Goal: Task Accomplishment & Management: Complete application form

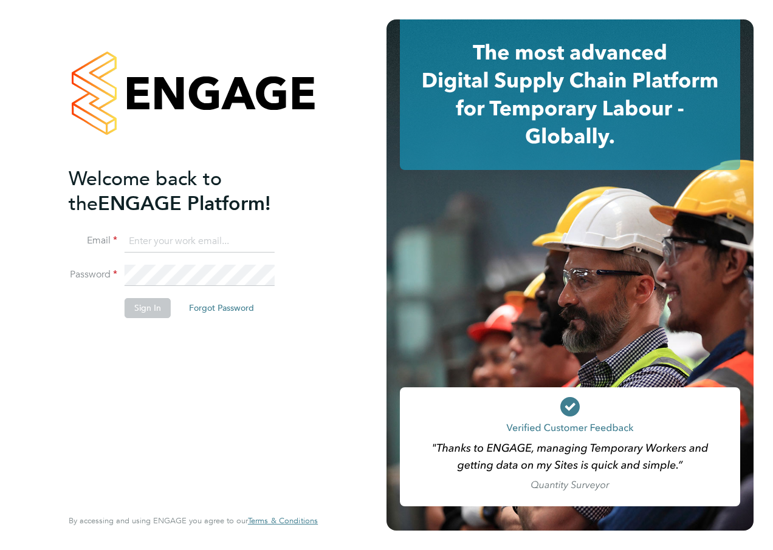
click at [148, 253] on li "Email" at bounding box center [187, 248] width 237 height 34
click at [149, 248] on input at bounding box center [200, 242] width 150 height 22
type input "abbey.simmons@hays.com"
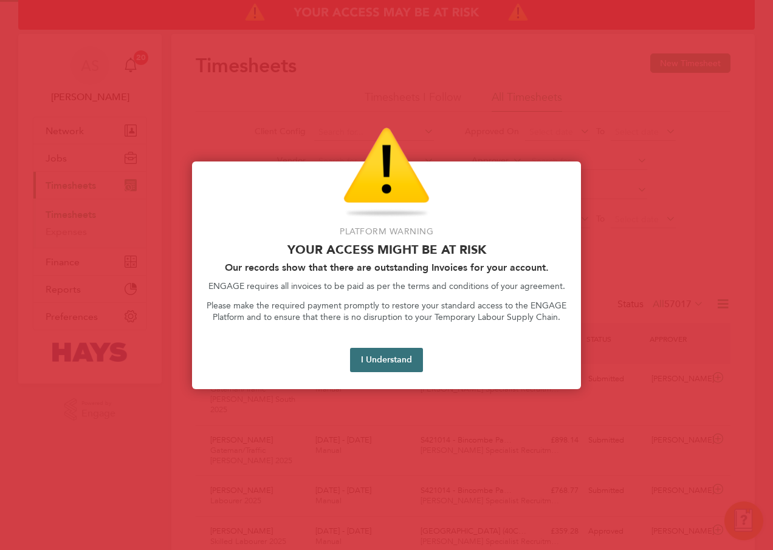
click at [380, 362] on button "I Understand" at bounding box center [386, 360] width 73 height 24
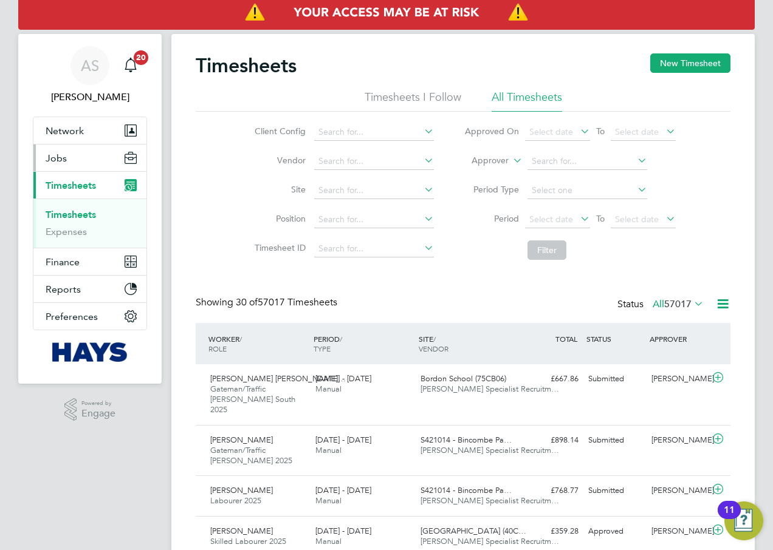
click at [71, 165] on button "Jobs" at bounding box center [89, 158] width 113 height 27
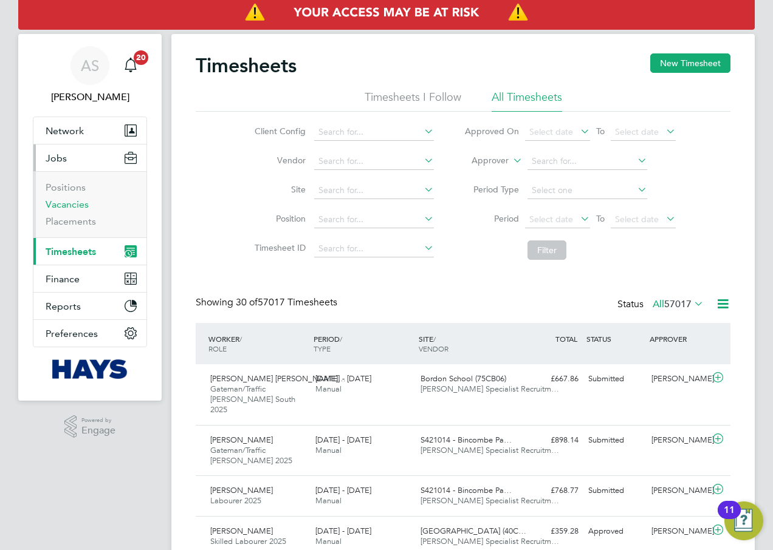
click at [67, 205] on link "Vacancies" at bounding box center [67, 205] width 43 height 12
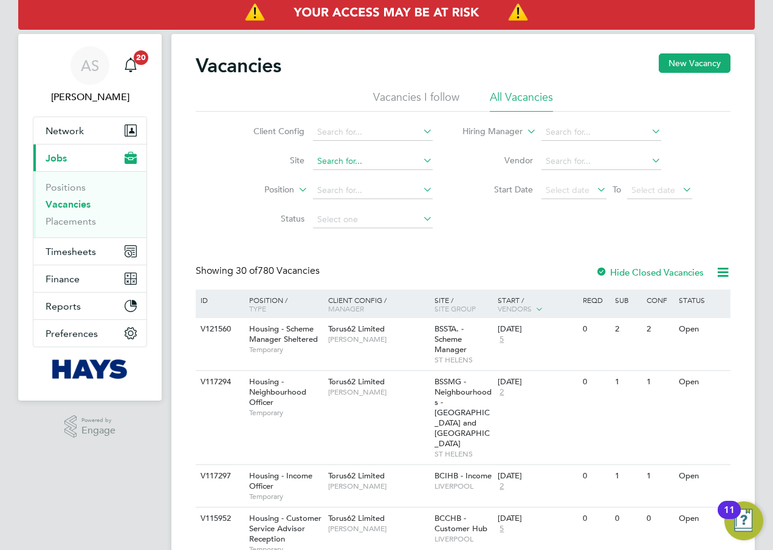
click at [333, 160] on input at bounding box center [373, 161] width 120 height 17
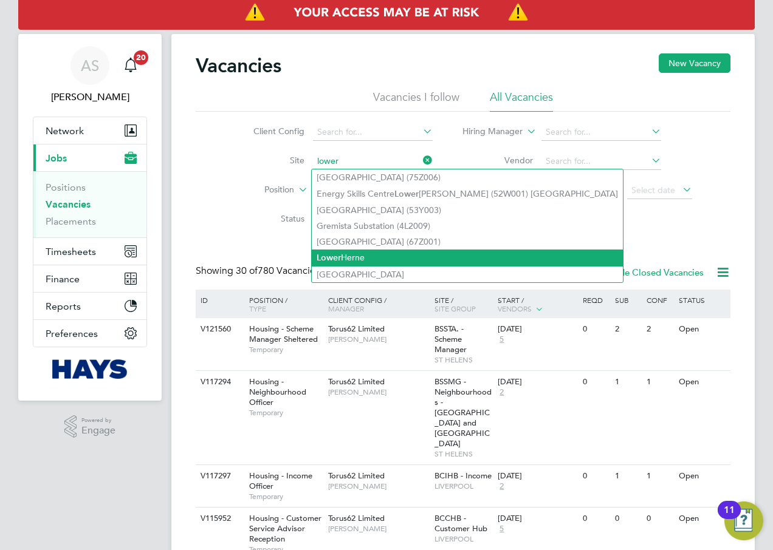
click at [346, 250] on li "Lower Herne" at bounding box center [467, 258] width 311 height 16
type input "Lower Herne"
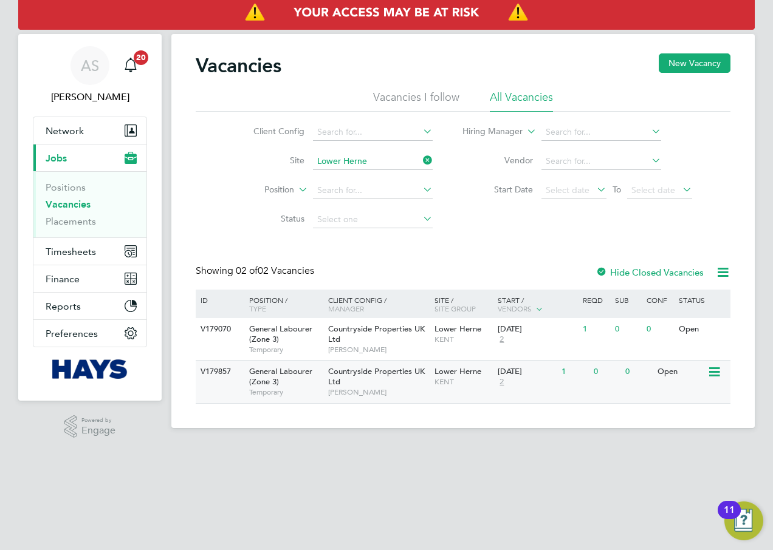
click at [711, 377] on icon at bounding box center [713, 372] width 12 height 15
click at [683, 401] on li "View Details" at bounding box center [685, 400] width 70 height 17
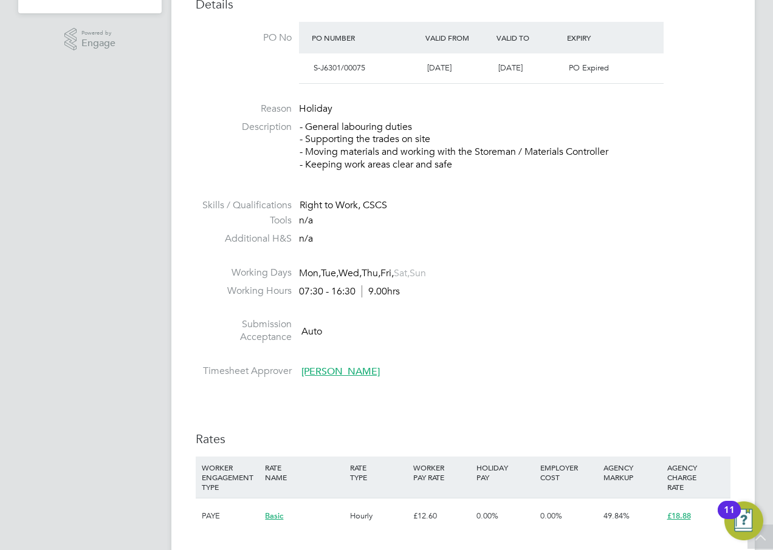
scroll to position [365, 0]
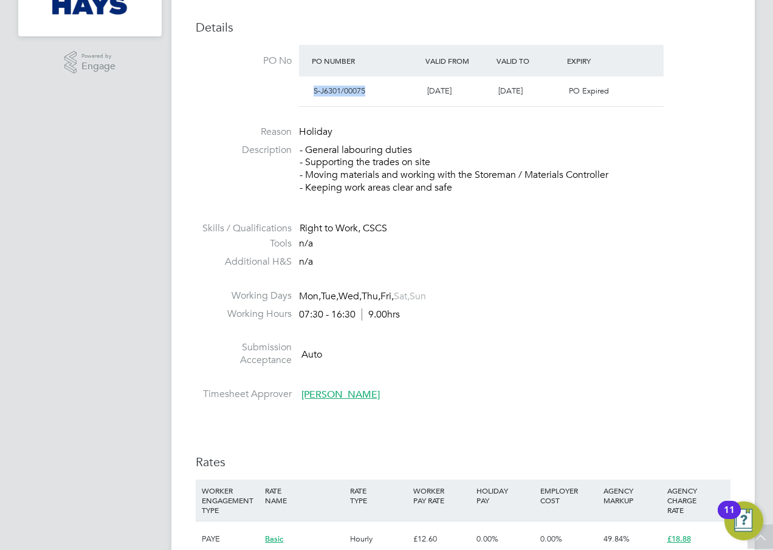
drag, startPoint x: 372, startPoint y: 91, endPoint x: 304, endPoint y: 91, distance: 68.7
click at [304, 91] on div "S-J6301/00075 26 Aug 2025 28 Aug 2025 PO Expired" at bounding box center [481, 92] width 365 height 30
copy span "S-J6301/00075"
click at [492, 216] on li at bounding box center [463, 215] width 535 height 16
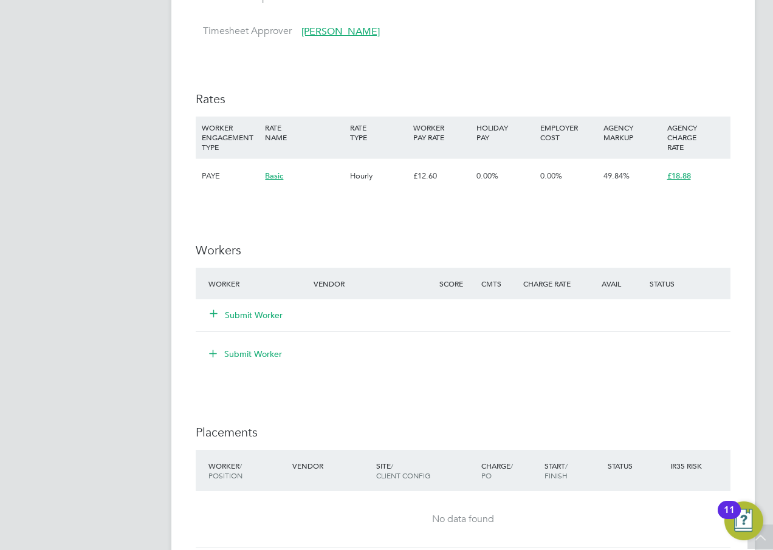
scroll to position [729, 0]
click at [252, 314] on button "Submit Worker" at bounding box center [246, 314] width 73 height 12
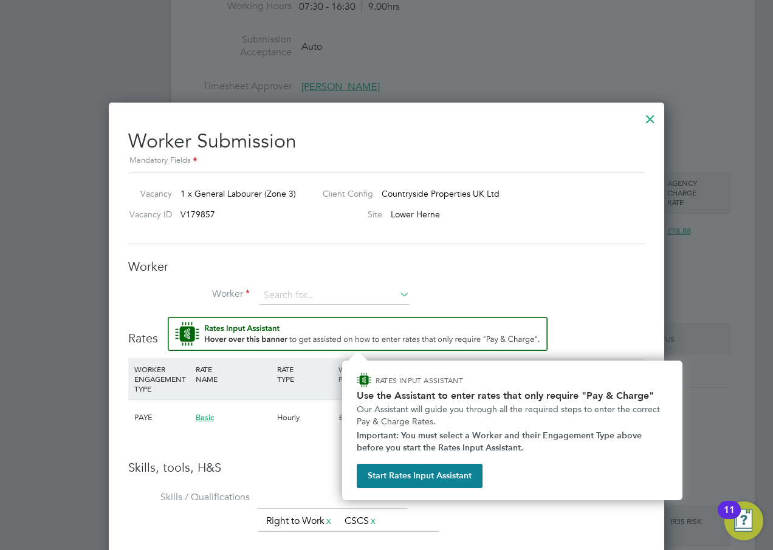
scroll to position [798, 0]
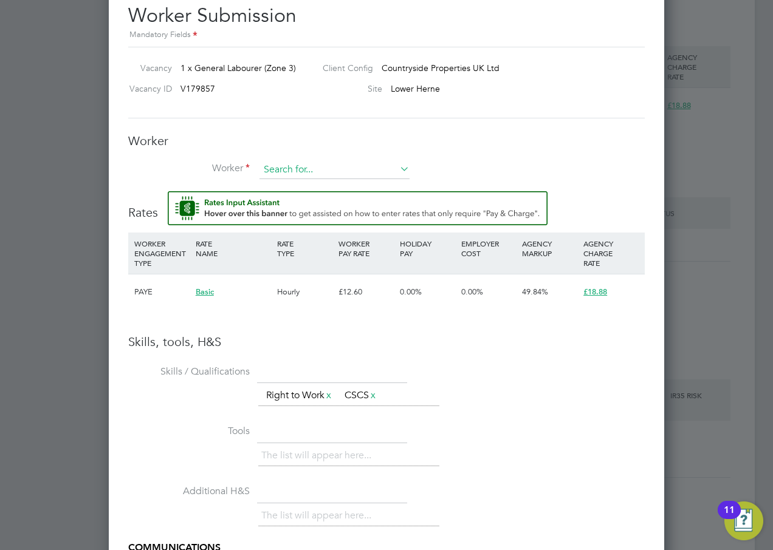
click at [280, 166] on input at bounding box center [334, 170] width 150 height 18
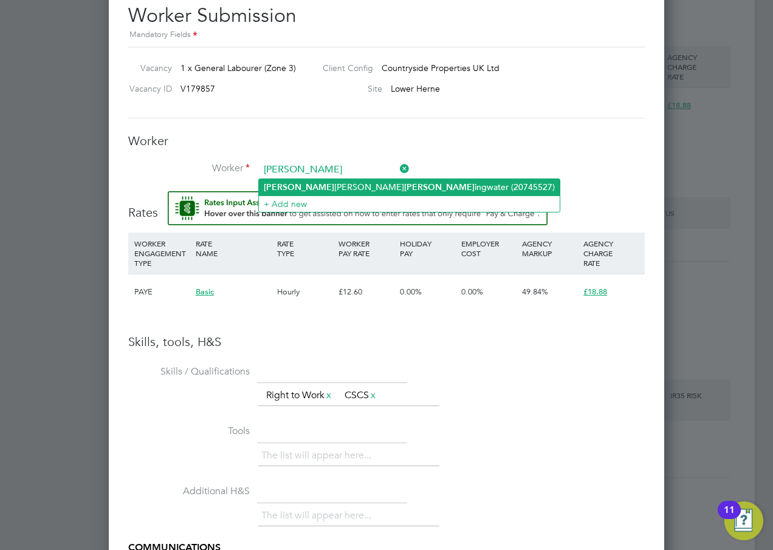
click at [404, 188] on b "Gill" at bounding box center [439, 187] width 70 height 10
type input "Charlie Harry Gillingwater (20745527)"
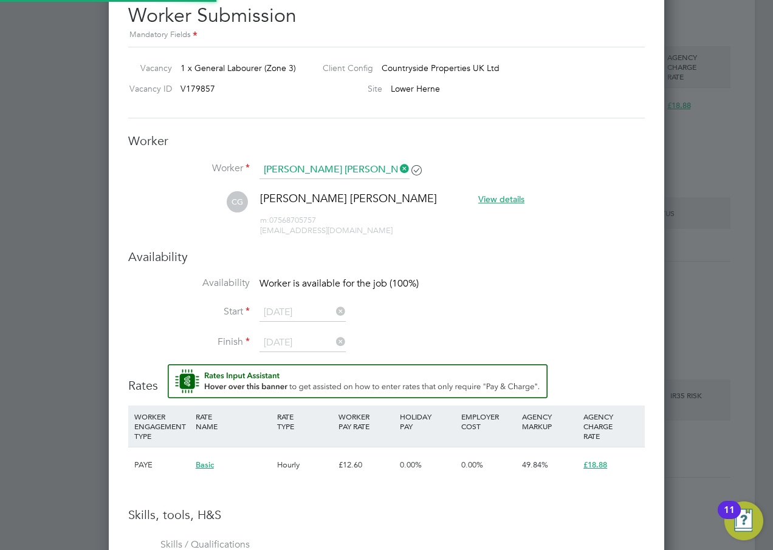
scroll to position [1052, 556]
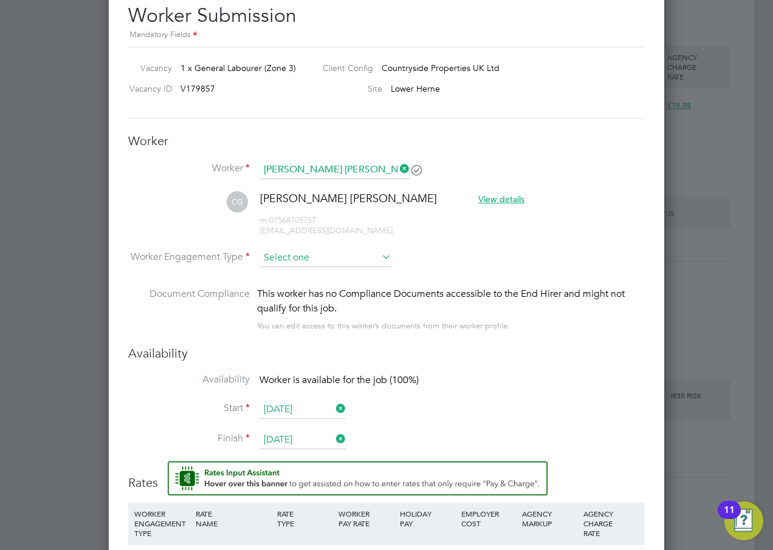
drag, startPoint x: 379, startPoint y: 255, endPoint x: 357, endPoint y: 262, distance: 22.9
click at [379, 256] on input at bounding box center [325, 258] width 132 height 18
click at [318, 273] on li "Contract" at bounding box center [325, 275] width 133 height 16
type input "Contract"
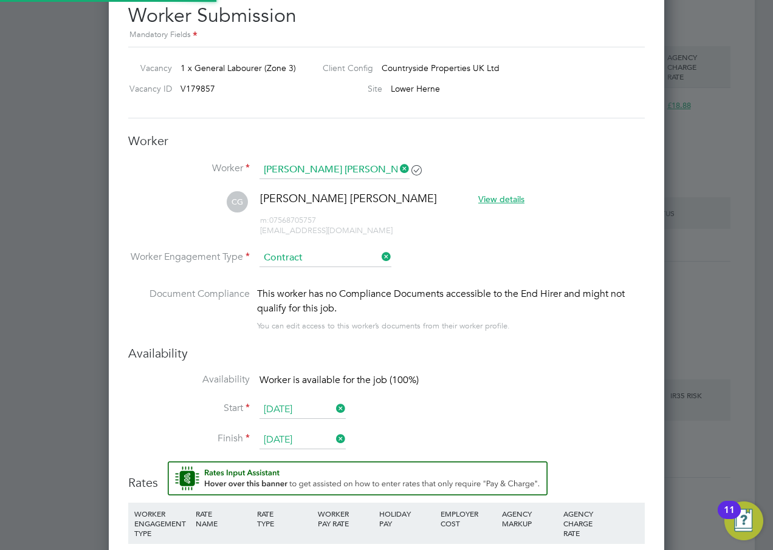
click at [553, 245] on li "CG Charlie Harry Gillingwater View details m: 07568705757 charliegilly1@icloud.…" at bounding box center [386, 220] width 516 height 58
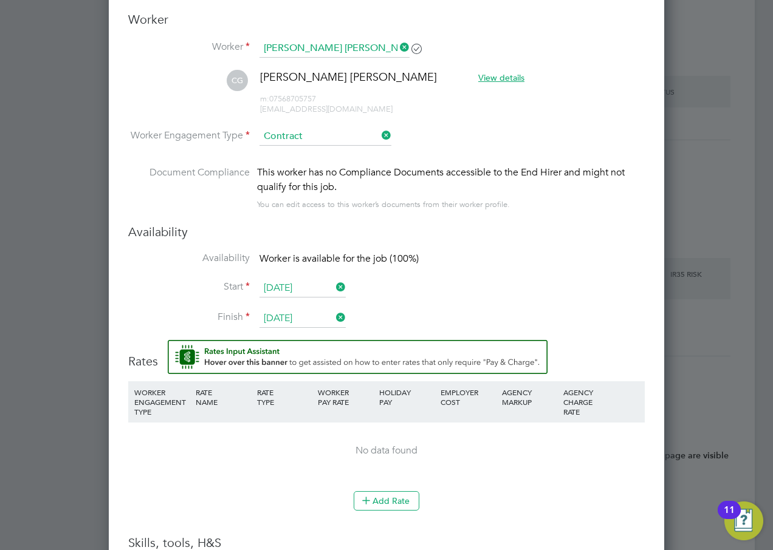
click at [332, 138] on input "Contract" at bounding box center [325, 137] width 132 height 18
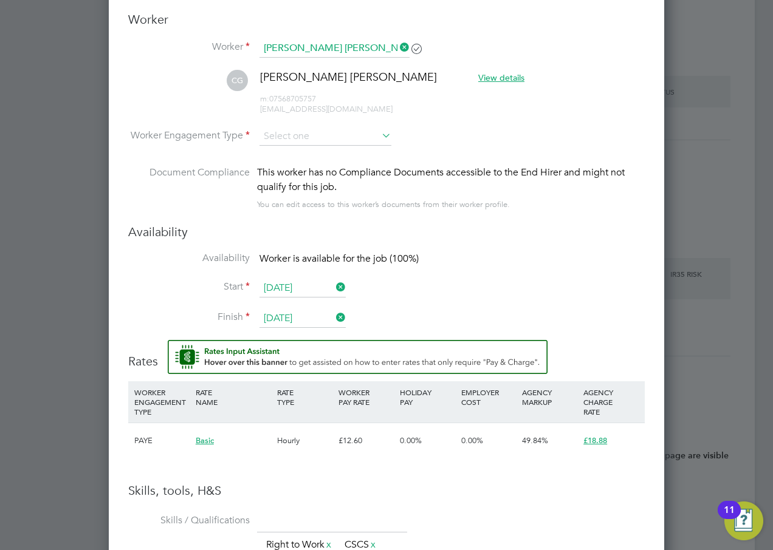
click at [284, 166] on li "PAYE" at bounding box center [325, 170] width 133 height 16
type input "PAYE"
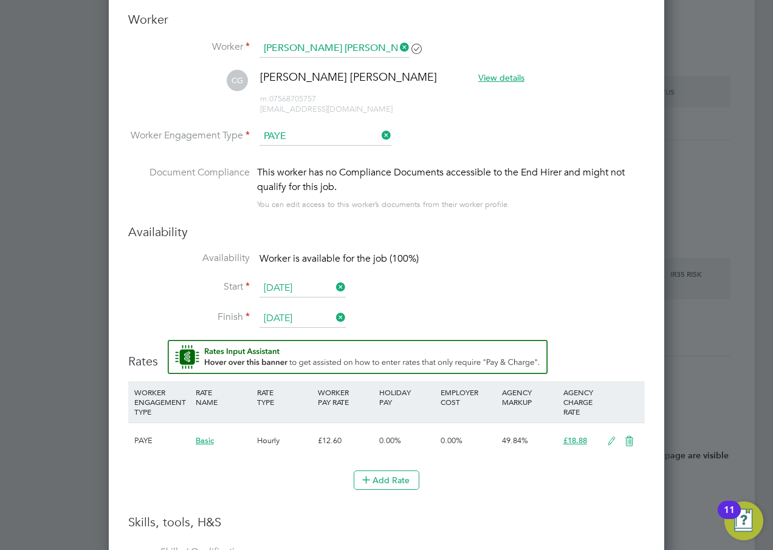
click at [536, 120] on li "CG Charlie Harry Gillingwater View details m: 07568705757 charliegilly1@icloud.…" at bounding box center [386, 99] width 516 height 58
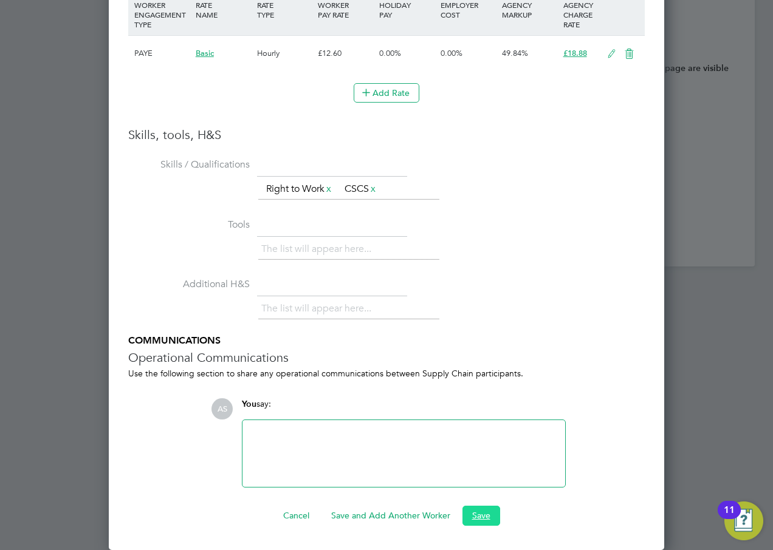
click at [481, 513] on button "Save" at bounding box center [481, 515] width 38 height 19
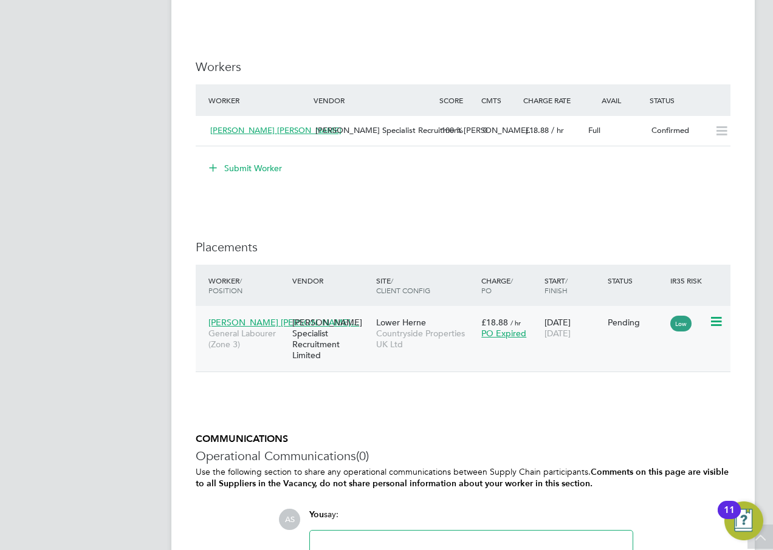
click at [716, 318] on icon at bounding box center [715, 322] width 12 height 15
click at [649, 397] on li "Start" at bounding box center [679, 397] width 86 height 17
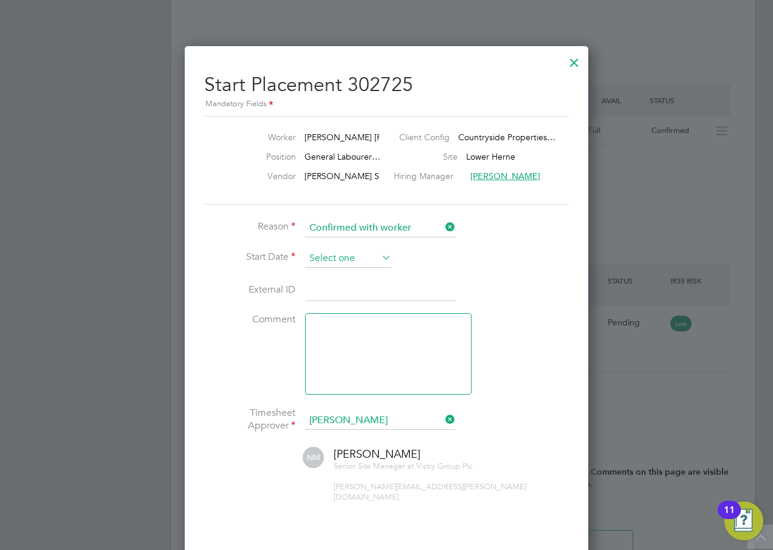
click at [328, 256] on input at bounding box center [348, 259] width 86 height 18
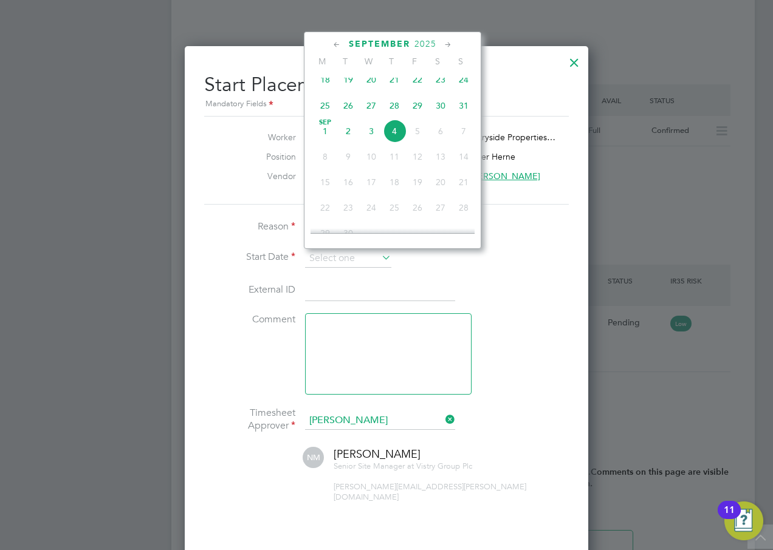
click at [349, 114] on span "26" at bounding box center [348, 105] width 23 height 23
type input "26 Aug 2025"
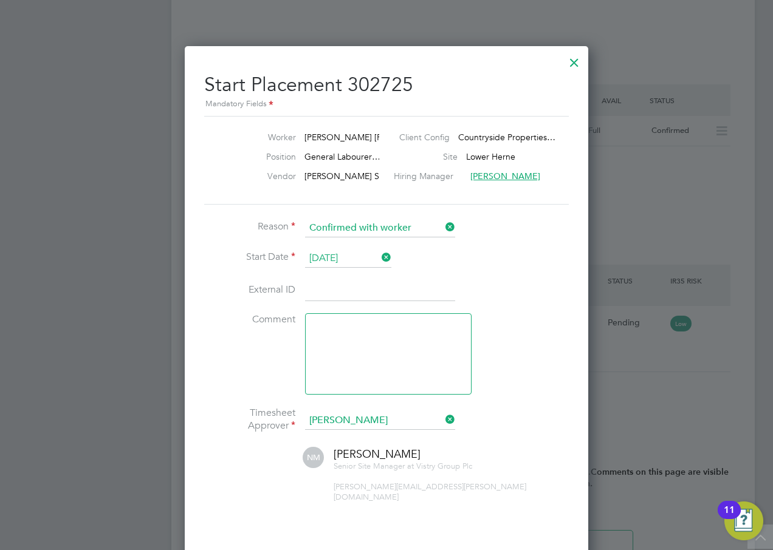
click at [503, 264] on li "Start Date 26 Aug 2025" at bounding box center [386, 265] width 365 height 30
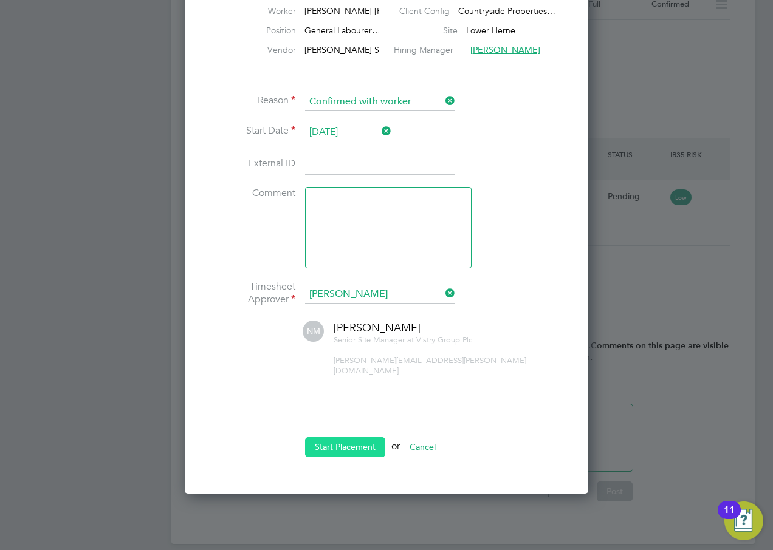
click at [337, 437] on button "Start Placement" at bounding box center [345, 446] width 80 height 19
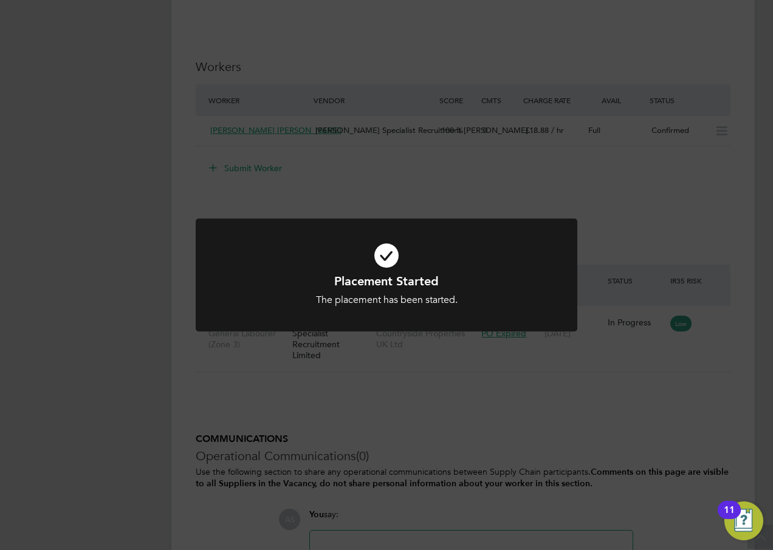
click at [179, 178] on div "Placement Started The placement has been started. Cancel Okay" at bounding box center [386, 275] width 773 height 550
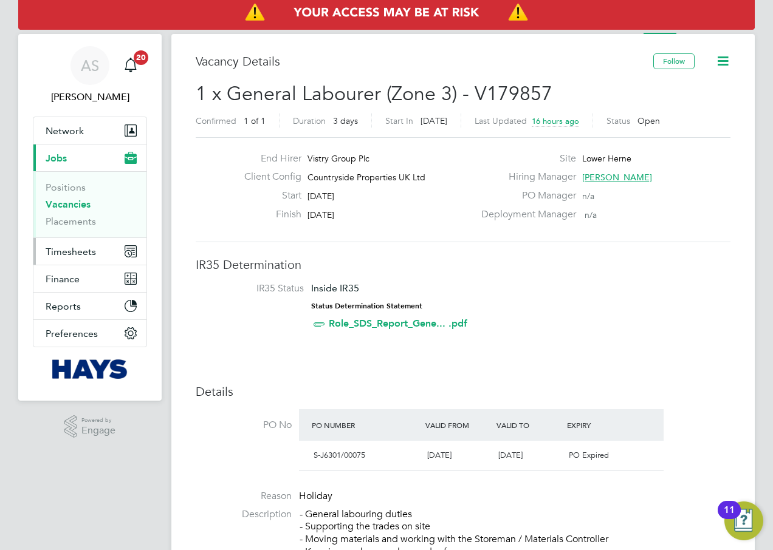
click at [74, 253] on span "Timesheets" at bounding box center [71, 252] width 50 height 12
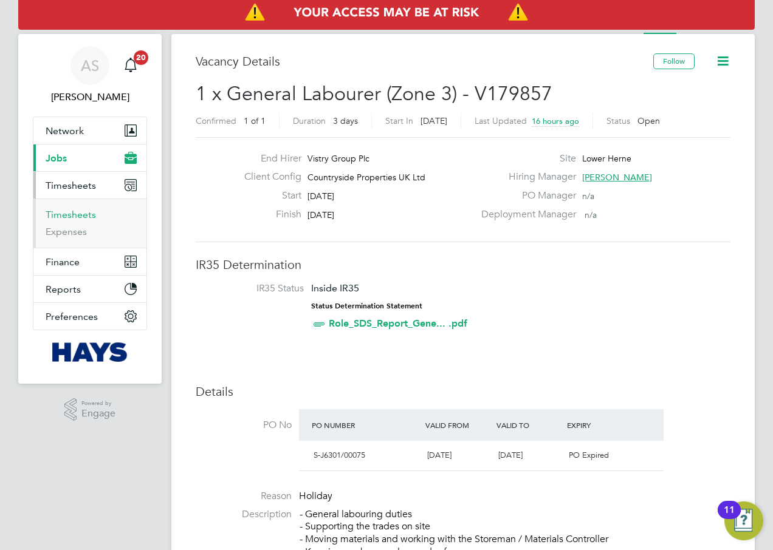
drag, startPoint x: 69, startPoint y: 213, endPoint x: 159, endPoint y: 214, distance: 89.3
click at [69, 213] on link "Timesheets" at bounding box center [71, 215] width 50 height 12
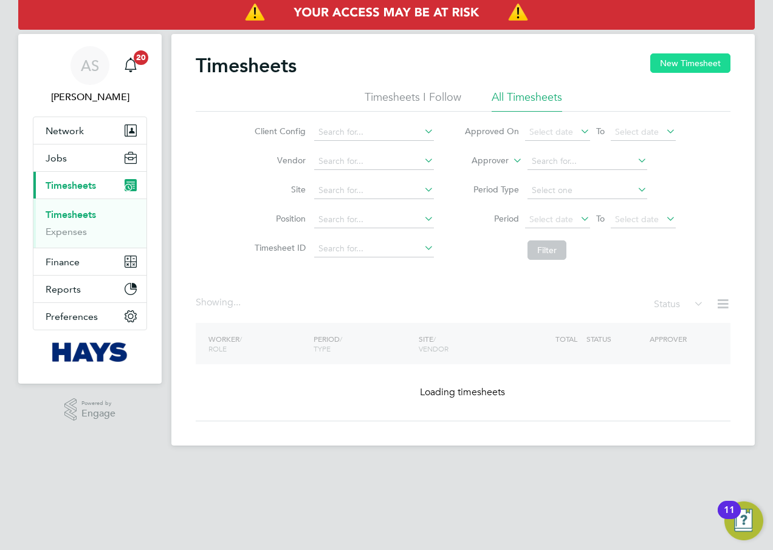
click at [690, 66] on button "New Timesheet" at bounding box center [690, 62] width 80 height 19
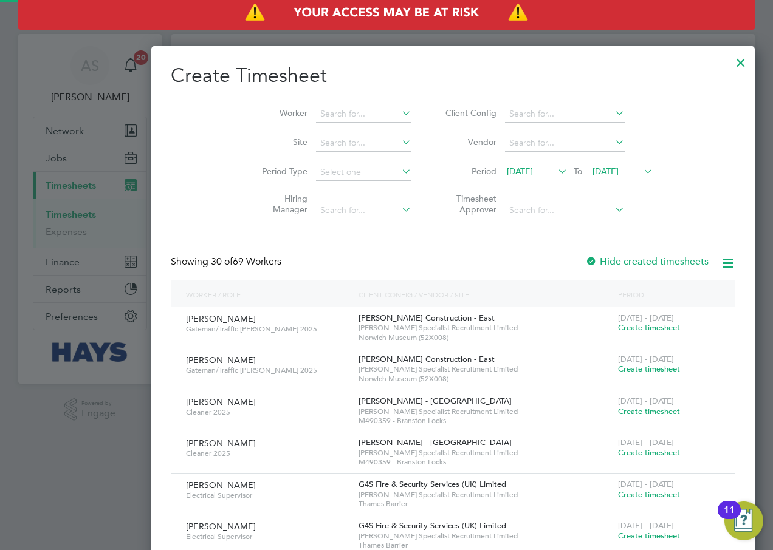
click at [507, 172] on span "21 Aug 2025" at bounding box center [520, 171] width 26 height 11
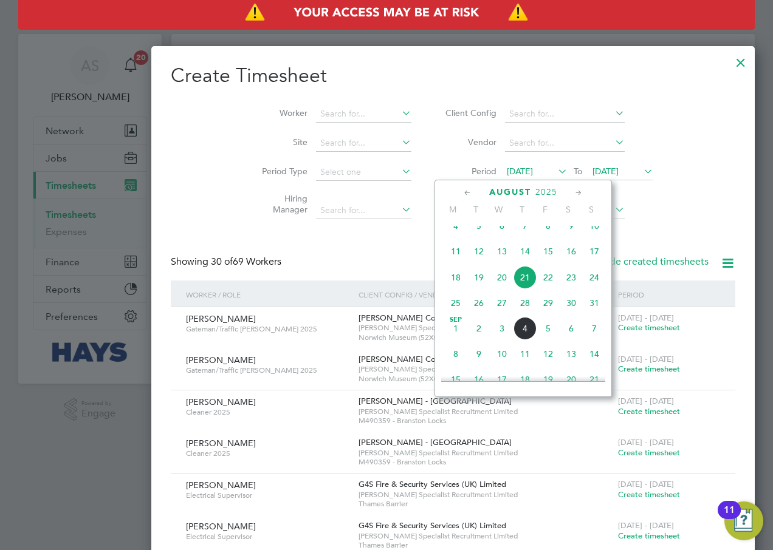
click at [453, 312] on span "25" at bounding box center [455, 303] width 23 height 23
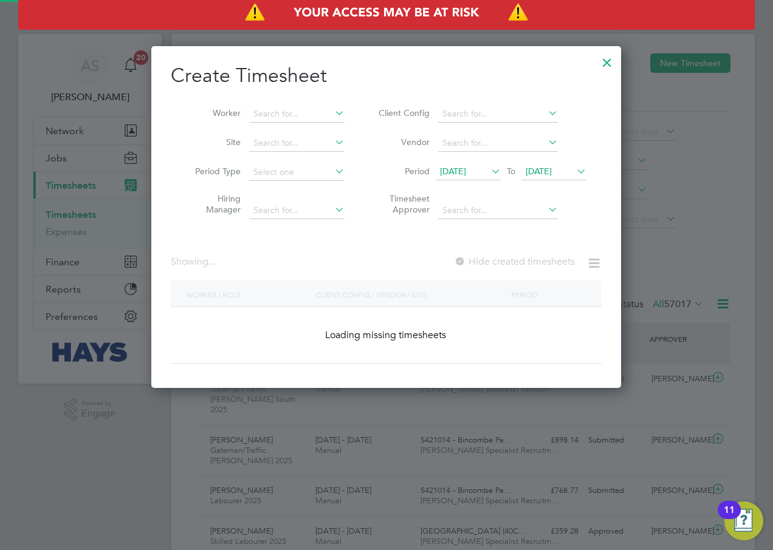
click at [538, 168] on span "28 Aug 2025" at bounding box center [539, 171] width 26 height 11
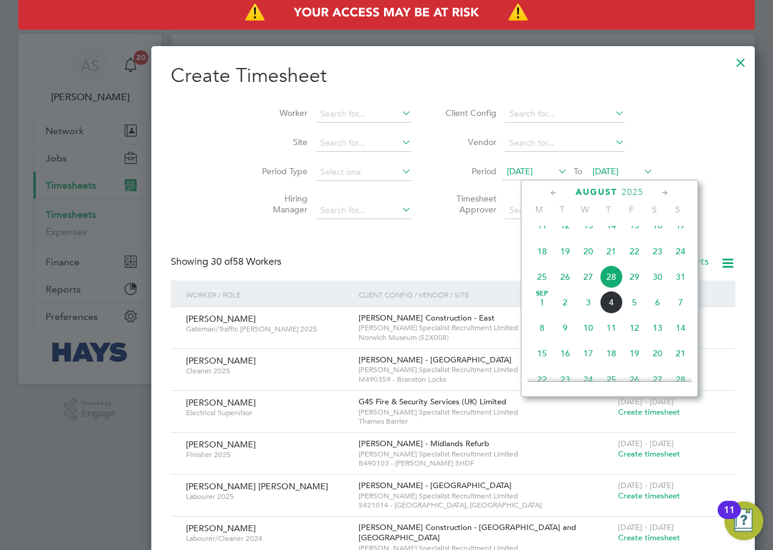
click at [681, 285] on span "31" at bounding box center [680, 277] width 23 height 23
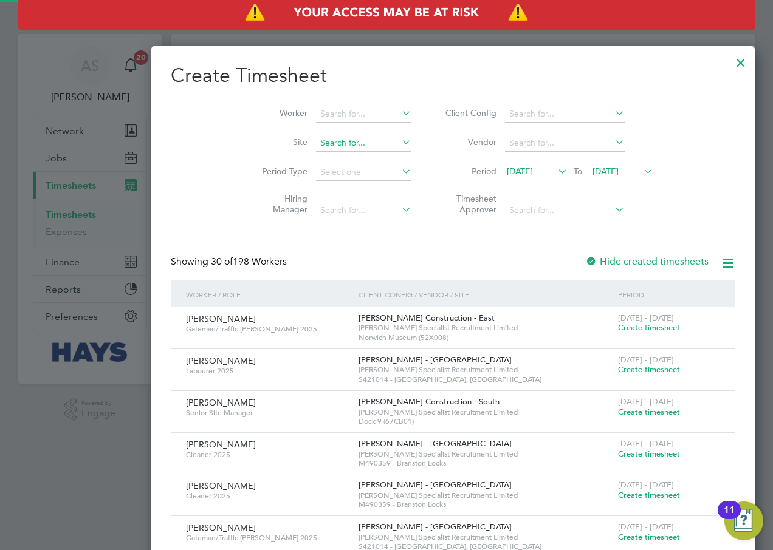
click at [316, 145] on input at bounding box center [363, 143] width 95 height 17
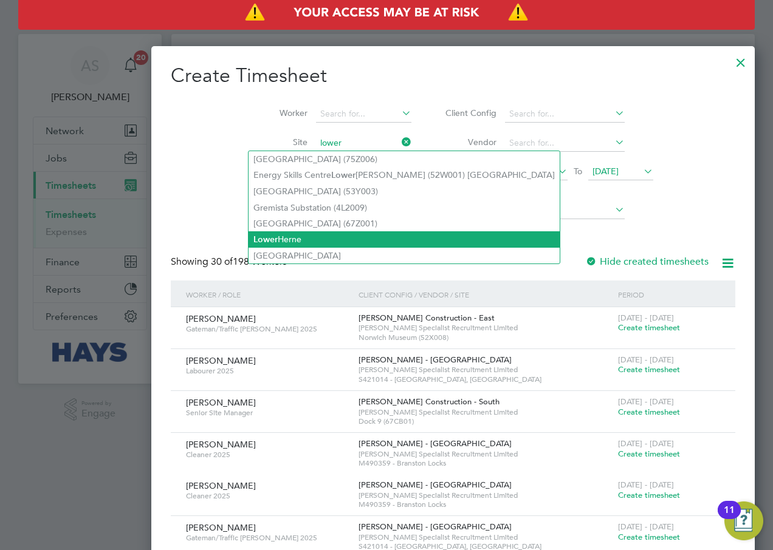
click at [290, 236] on li "Lower Herne" at bounding box center [403, 239] width 311 height 16
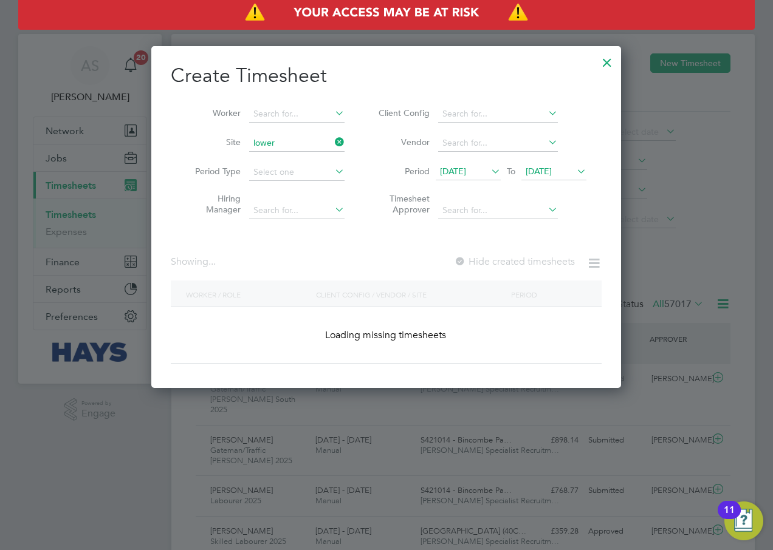
type input "Lower Herne"
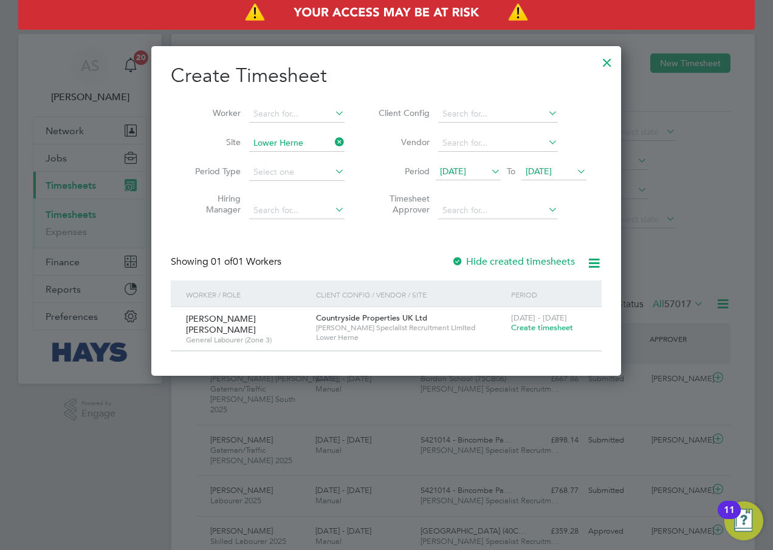
click at [536, 327] on span "Create timesheet" at bounding box center [542, 328] width 62 height 10
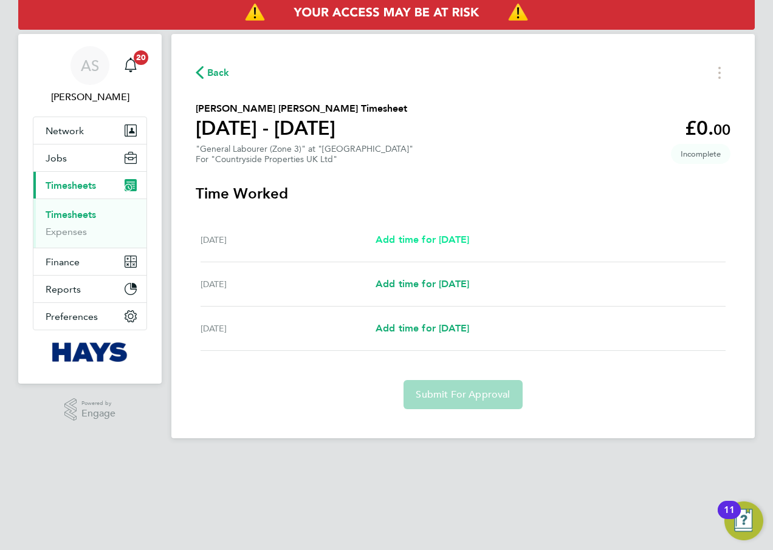
click at [422, 238] on span "Add time for Tue 26 Aug" at bounding box center [422, 240] width 94 height 12
select select "30"
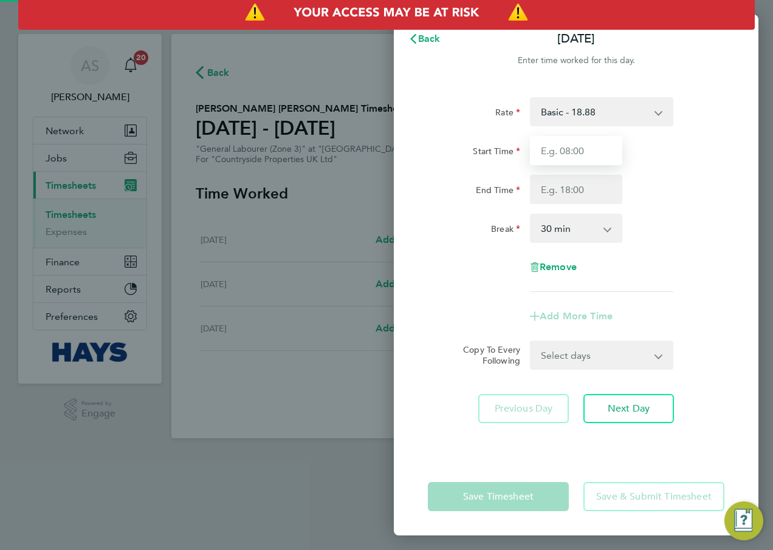
click at [573, 160] on input "Start Time" at bounding box center [576, 150] width 92 height 29
type input "07:30"
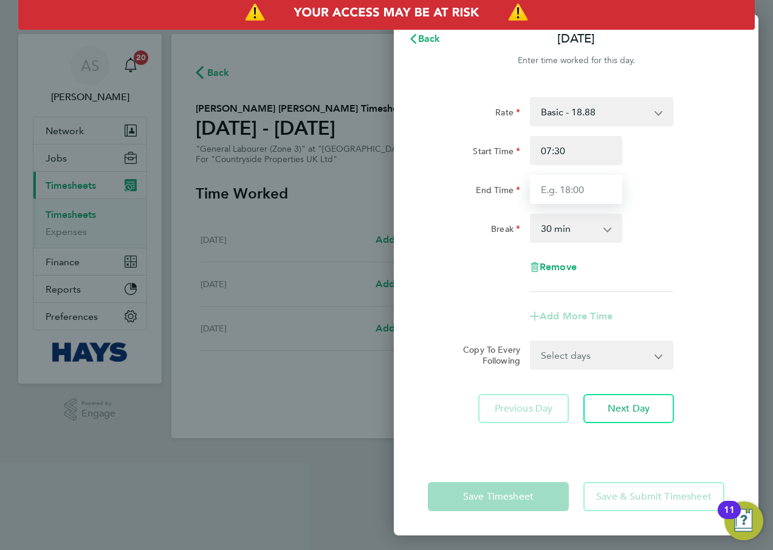
type input "17:00"
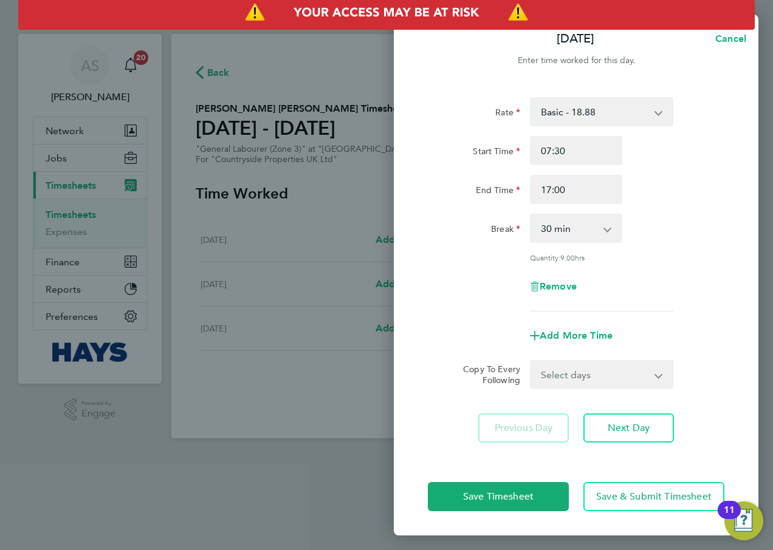
click at [663, 225] on div "Break 0 min 15 min 30 min 45 min 60 min 75 min 90 min" at bounding box center [576, 228] width 306 height 29
click at [639, 425] on span "Next Day" at bounding box center [629, 428] width 42 height 12
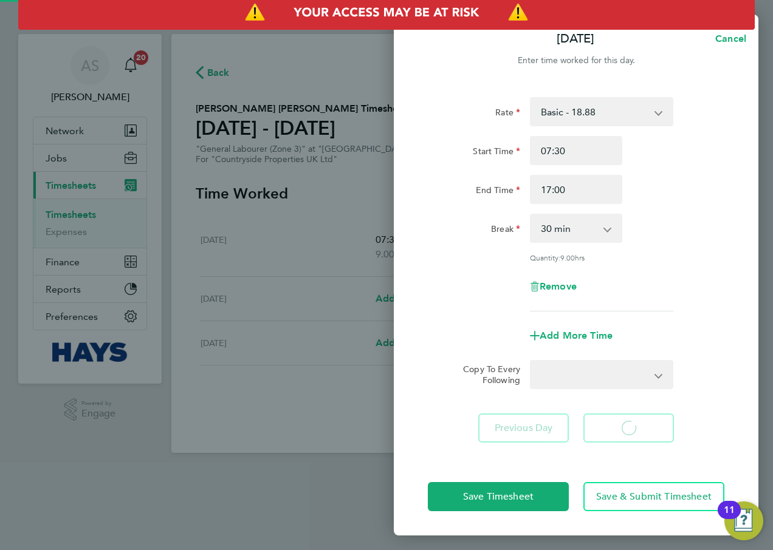
select select "30"
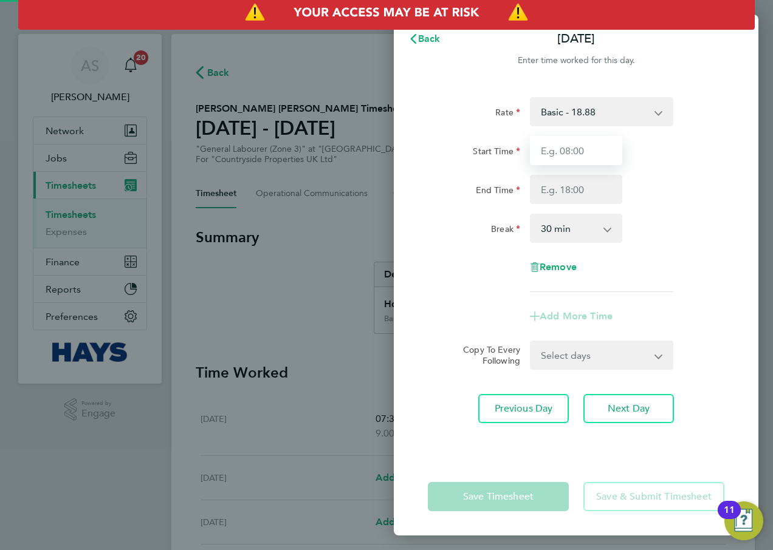
click at [557, 156] on input "Start Time" at bounding box center [576, 150] width 92 height 29
type input "07:30"
type input "17:00"
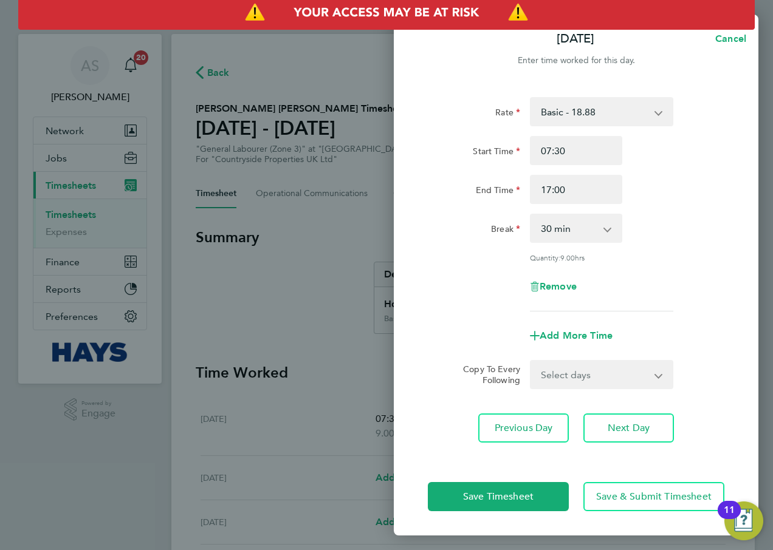
click at [668, 214] on div "Break 0 min 15 min 30 min 45 min 60 min 75 min 90 min" at bounding box center [576, 228] width 306 height 29
click at [626, 423] on span "Next Day" at bounding box center [629, 428] width 42 height 12
select select "30"
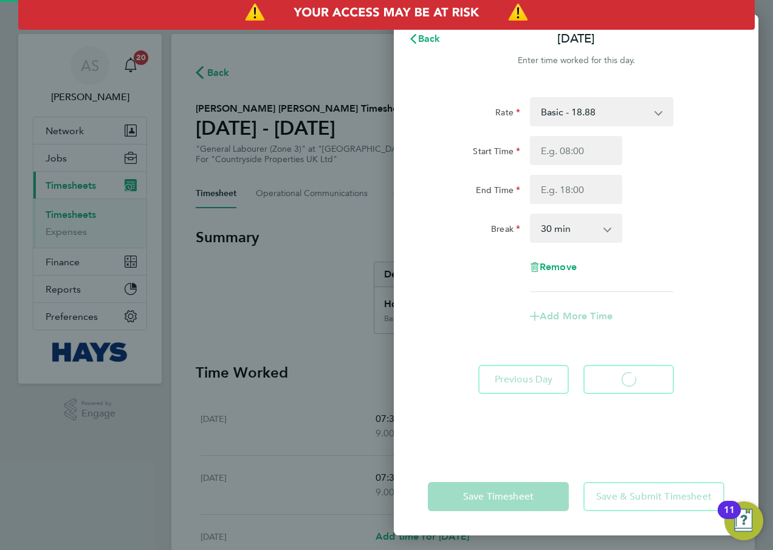
select select "30"
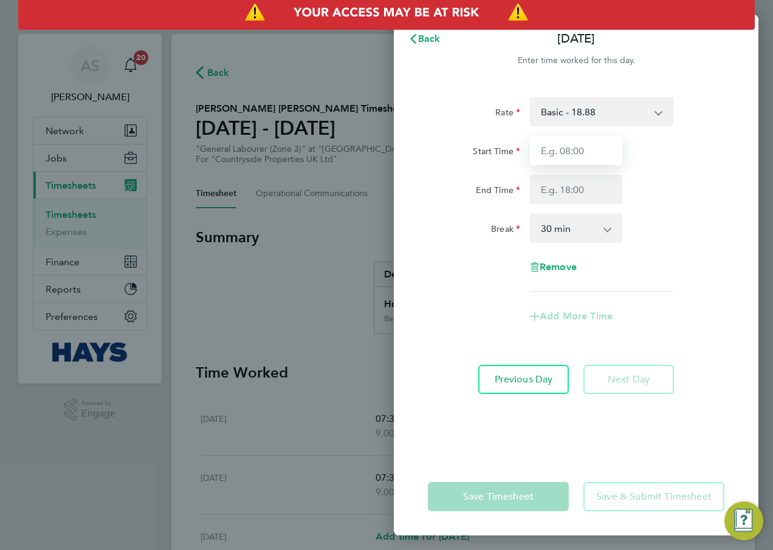
drag, startPoint x: 563, startPoint y: 149, endPoint x: 563, endPoint y: 157, distance: 7.3
click at [563, 149] on input "Start Time" at bounding box center [576, 150] width 92 height 29
type input "07:30"
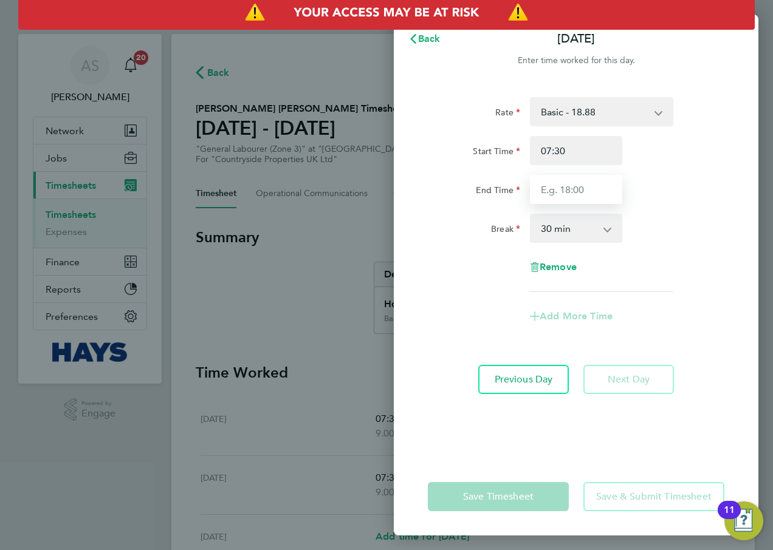
type input "17:00"
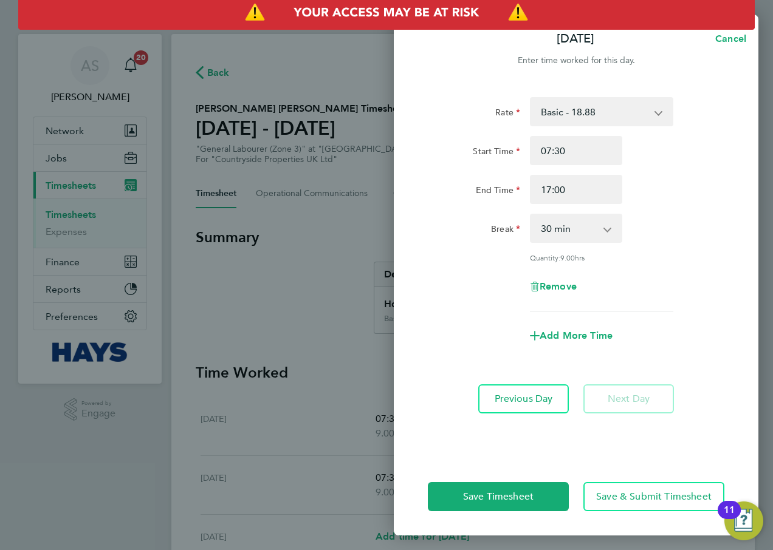
click at [679, 208] on div "Rate Basic - 18.88 Start Time 07:30 End Time 17:00 Break 0 min 15 min 30 min 45…" at bounding box center [576, 204] width 296 height 214
click at [646, 498] on span "Save & Submit Timesheet" at bounding box center [653, 497] width 115 height 12
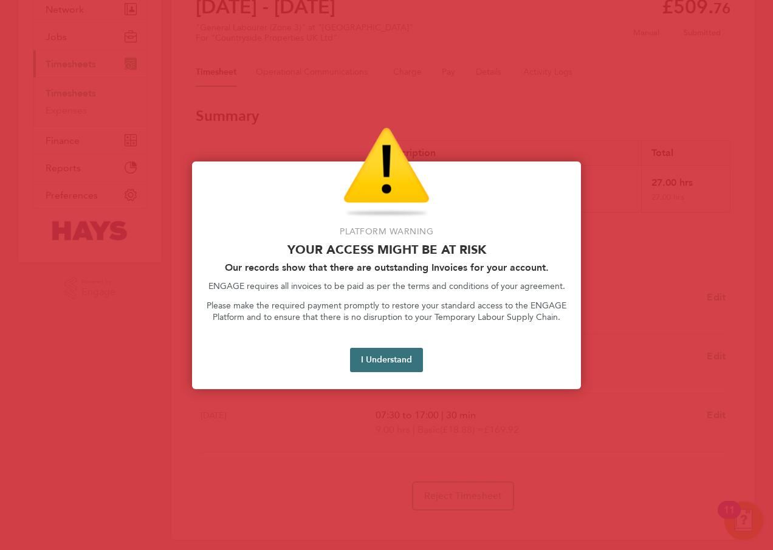
click at [375, 354] on button "I Understand" at bounding box center [386, 360] width 73 height 24
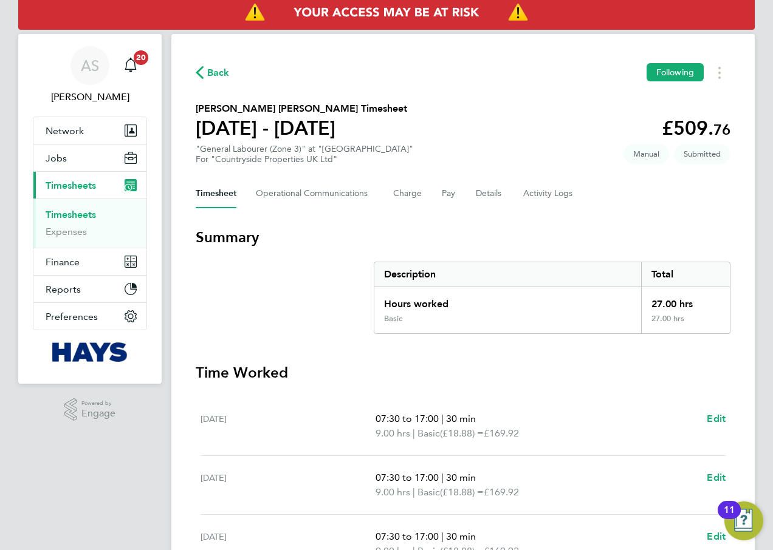
drag, startPoint x: 87, startPoint y: 212, endPoint x: 103, endPoint y: 208, distance: 16.9
click at [87, 212] on link "Timesheets" at bounding box center [71, 215] width 50 height 12
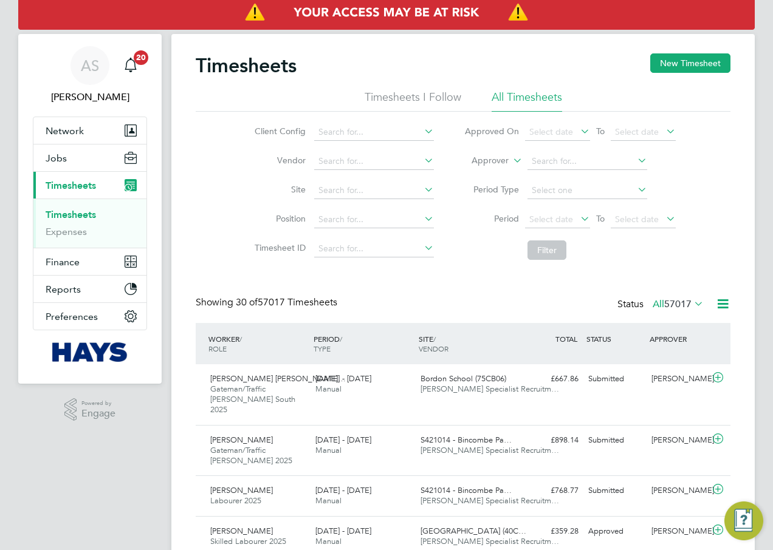
scroll to position [31, 106]
click at [72, 159] on button "Jobs" at bounding box center [89, 158] width 113 height 27
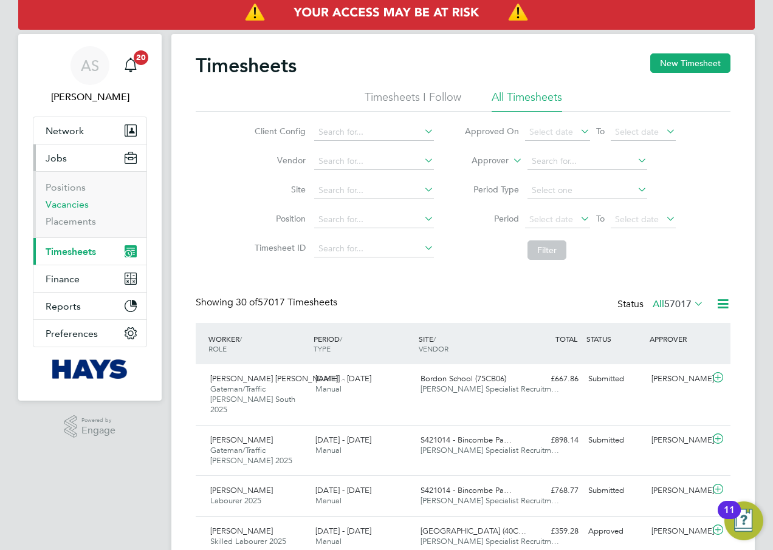
click at [68, 205] on link "Vacancies" at bounding box center [67, 205] width 43 height 12
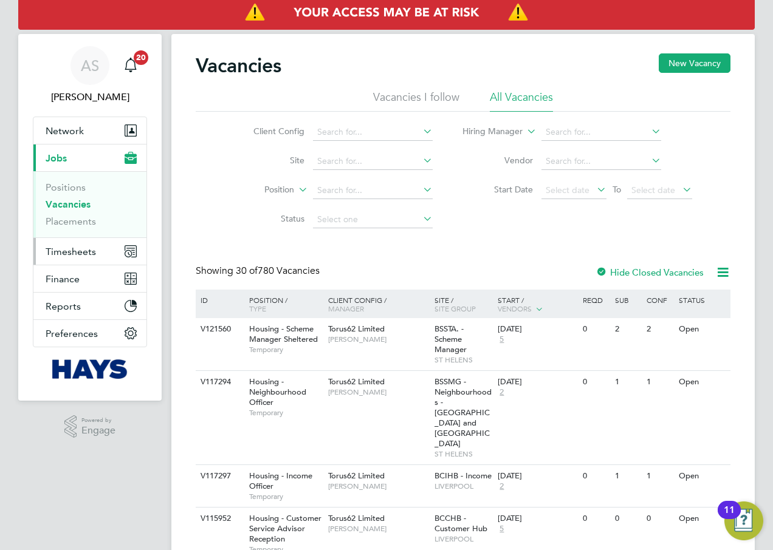
click at [75, 253] on span "Timesheets" at bounding box center [71, 252] width 50 height 12
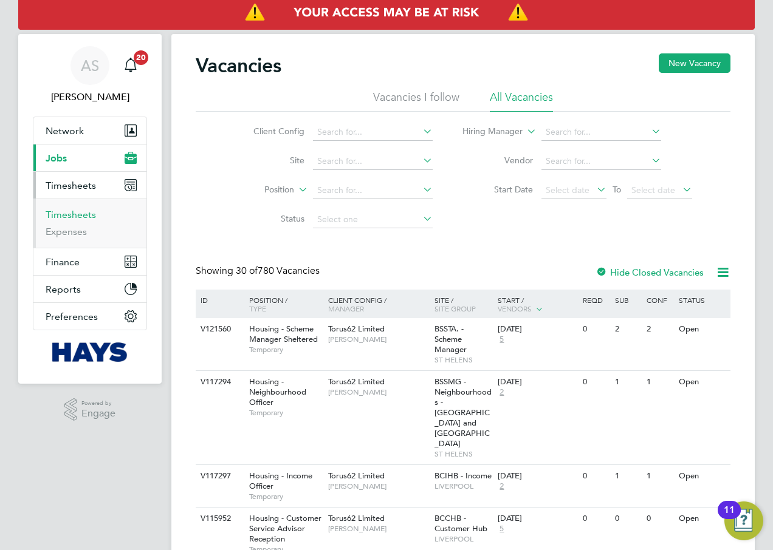
click at [81, 216] on link "Timesheets" at bounding box center [71, 215] width 50 height 12
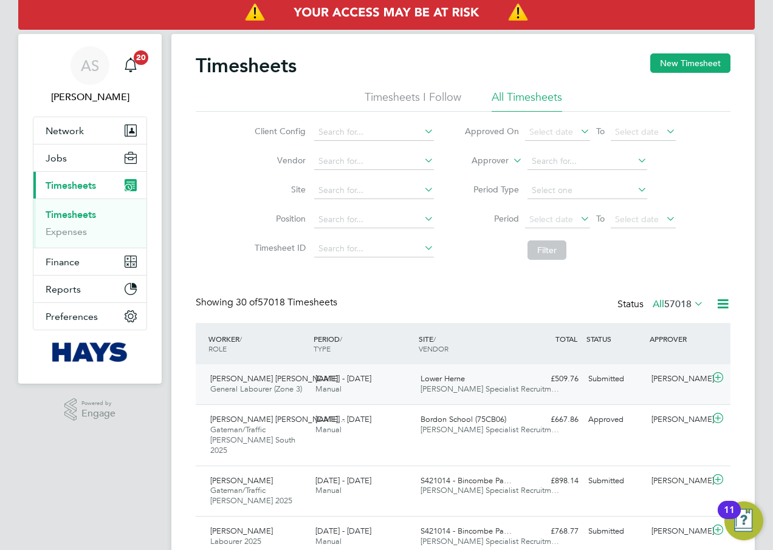
click at [324, 381] on span "[DATE] - [DATE]" at bounding box center [343, 379] width 56 height 10
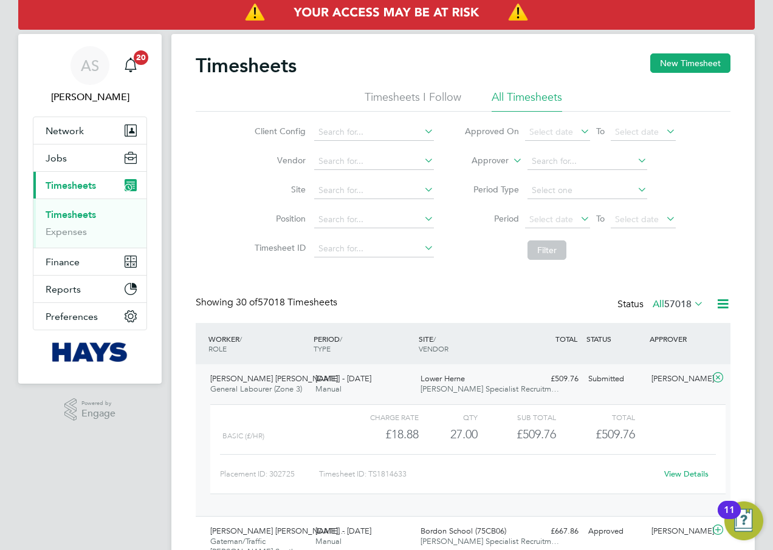
click at [691, 471] on link "View Details" at bounding box center [686, 474] width 44 height 10
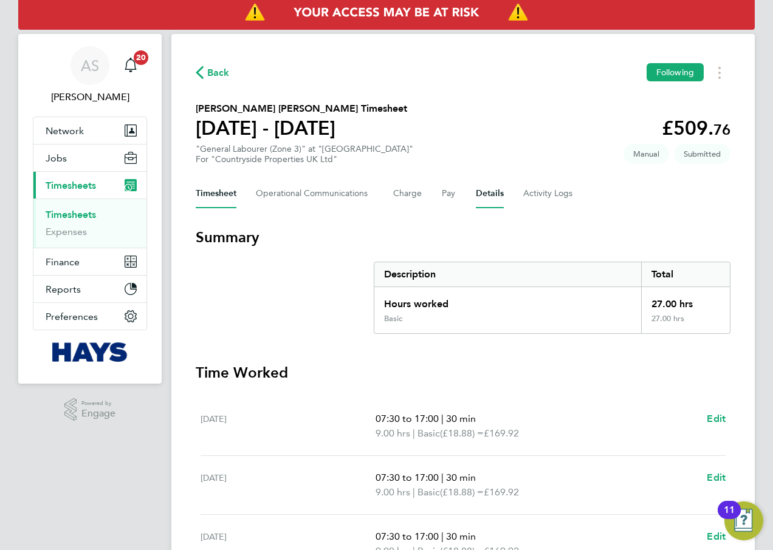
click at [484, 191] on button "Details" at bounding box center [490, 193] width 28 height 29
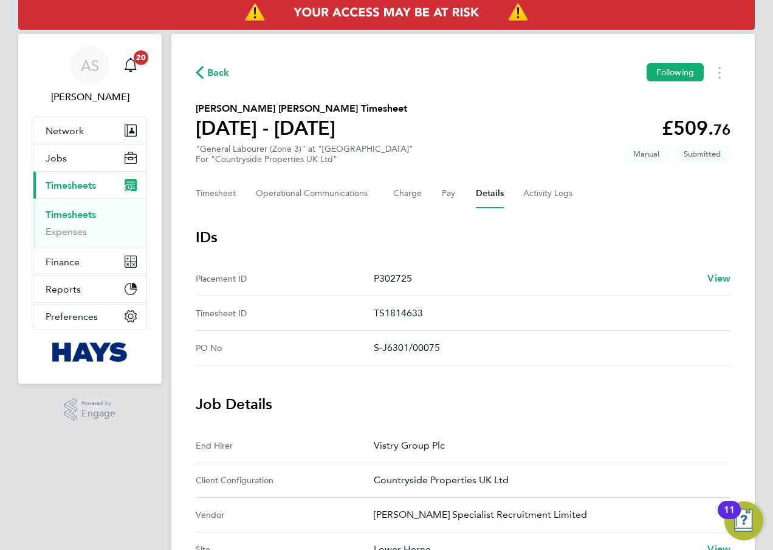
drag, startPoint x: 413, startPoint y: 274, endPoint x: 366, endPoint y: 277, distance: 46.9
click at [366, 277] on ID "Placement ID P302725 View" at bounding box center [463, 279] width 535 height 35
copy ID "P302725"
